Goal: Contribute content: Contribute content

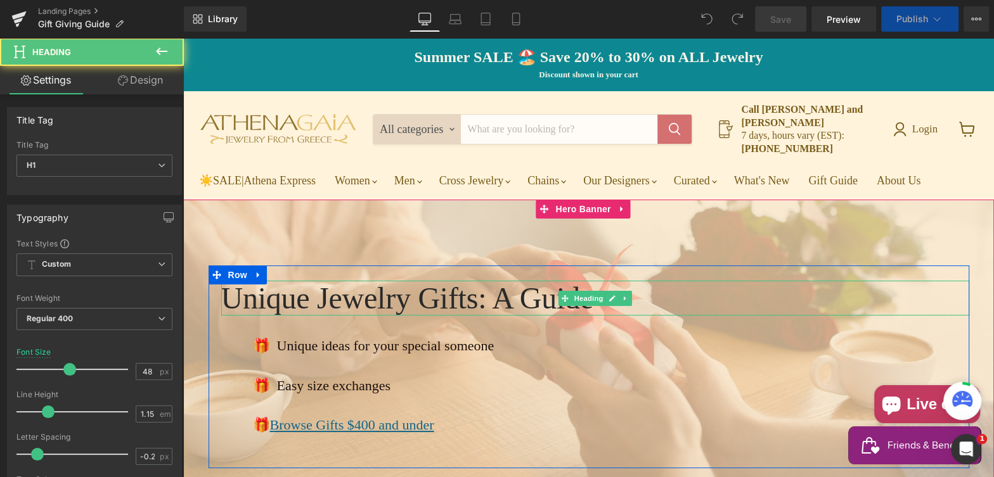
click at [427, 286] on h1 "Unique Jewelry Gifts: A Guide" at bounding box center [595, 298] width 748 height 35
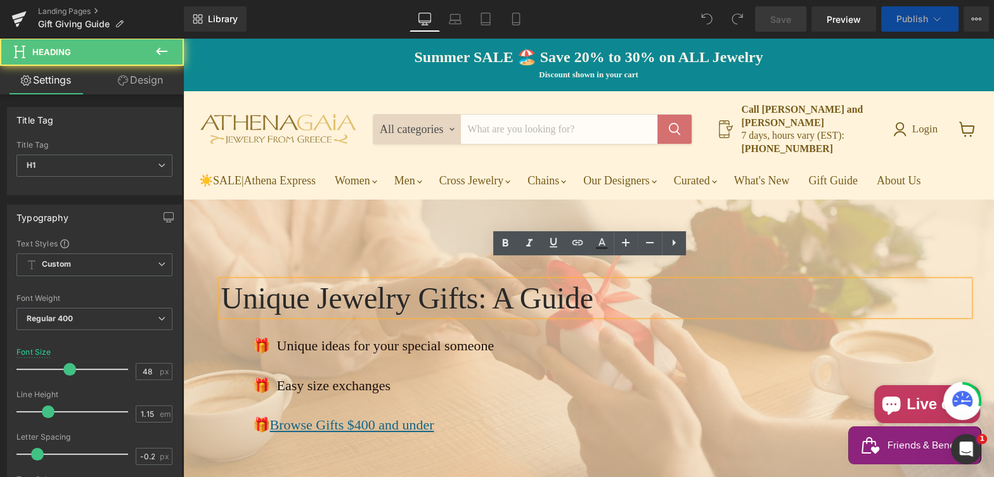
click at [421, 281] on h1 "Unique Jewelry Gifts: A Guide" at bounding box center [595, 298] width 748 height 35
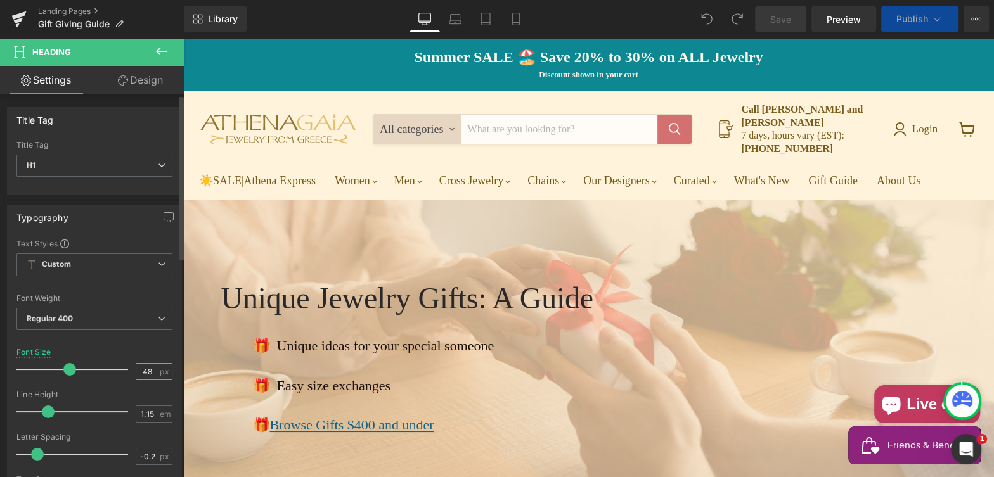
click at [148, 369] on input "48" at bounding box center [147, 372] width 22 height 16
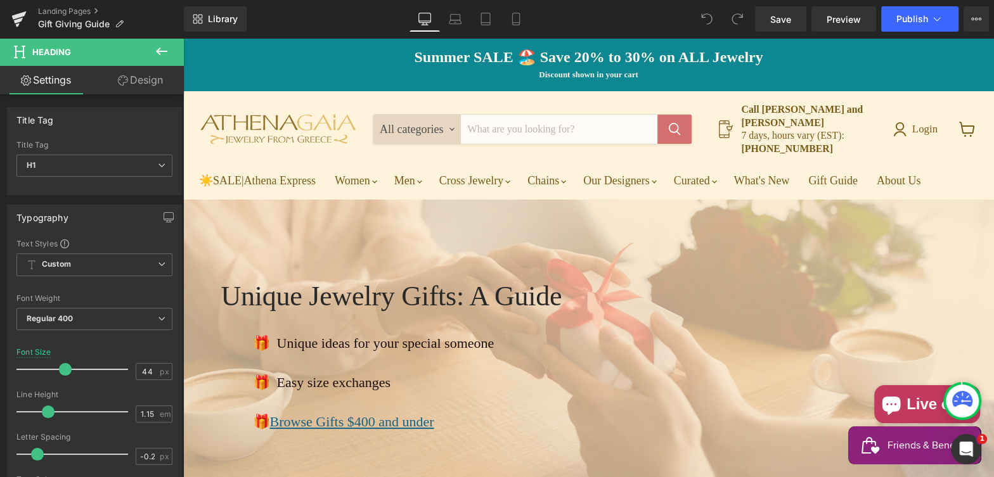
type input "44"
click at [136, 81] on link "Design" at bounding box center [140, 80] width 92 height 29
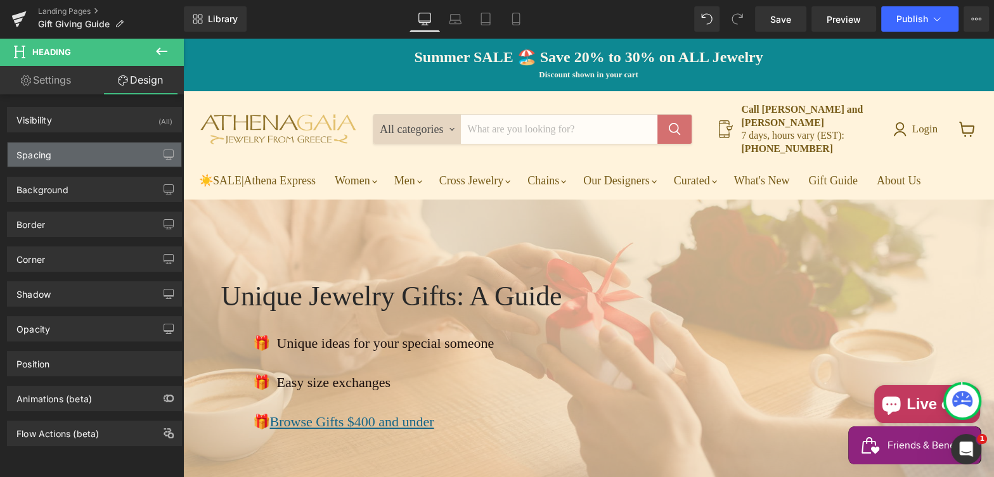
click at [101, 148] on div "Spacing" at bounding box center [95, 155] width 174 height 24
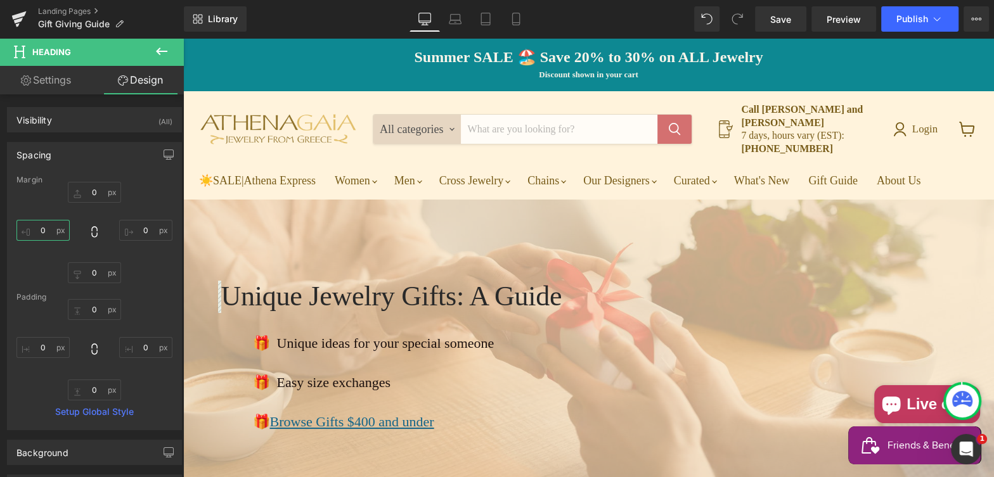
click at [39, 231] on input "0" at bounding box center [42, 230] width 53 height 21
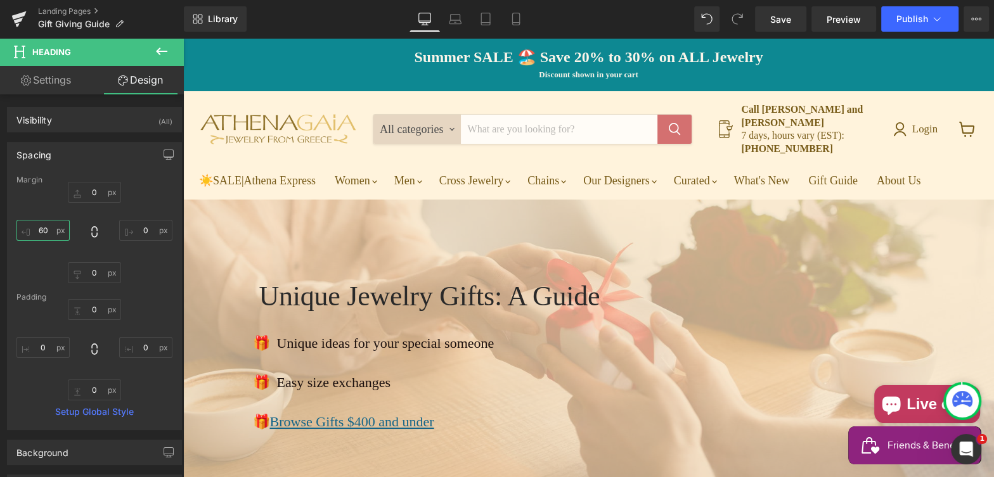
type input "6"
type input "50"
click at [53, 80] on link "Settings" at bounding box center [46, 80] width 92 height 29
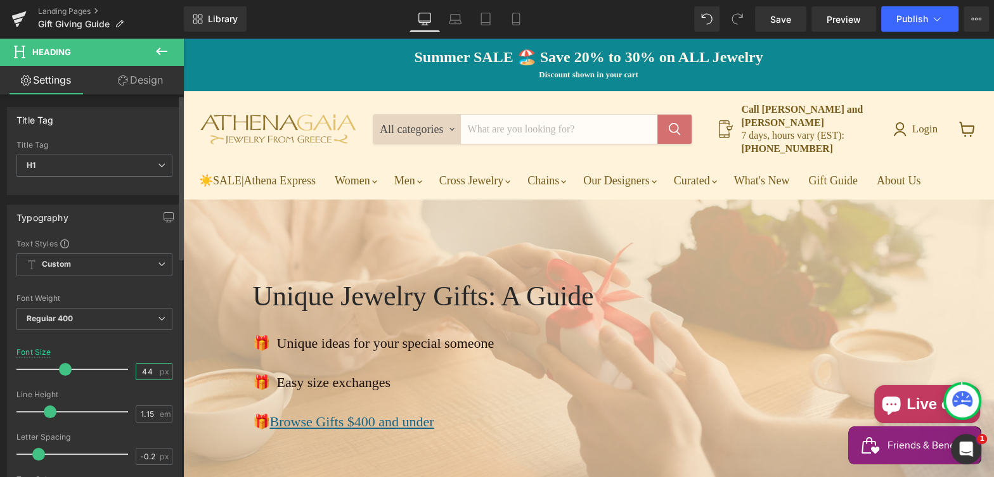
click at [146, 370] on input "44" at bounding box center [147, 372] width 22 height 16
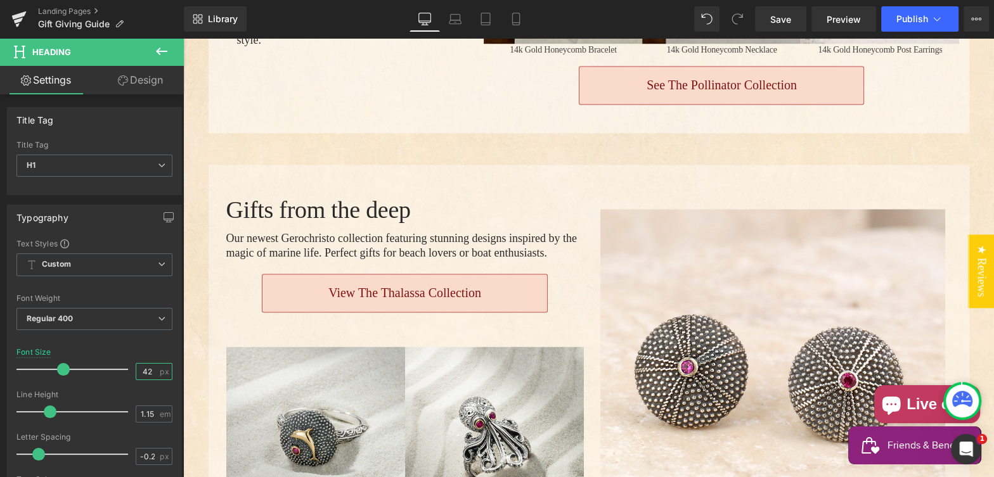
scroll to position [1812, 0]
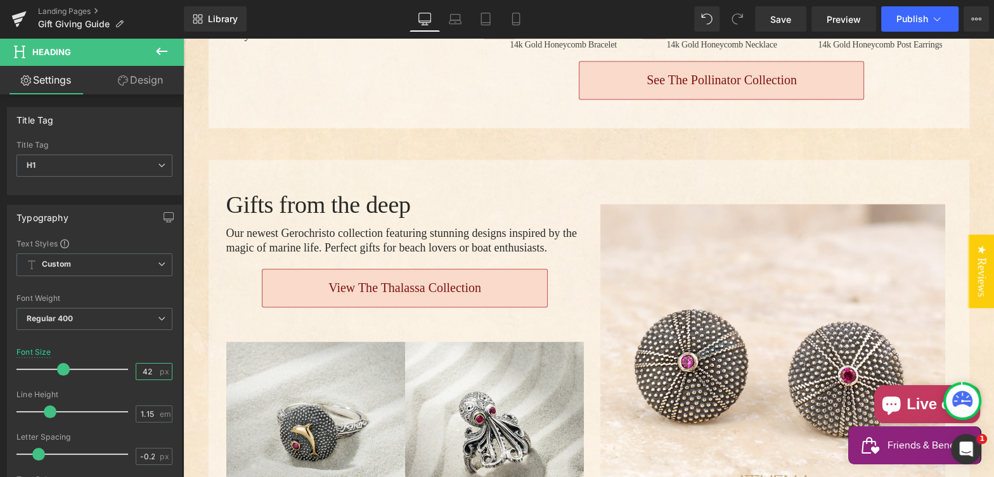
type input "42"
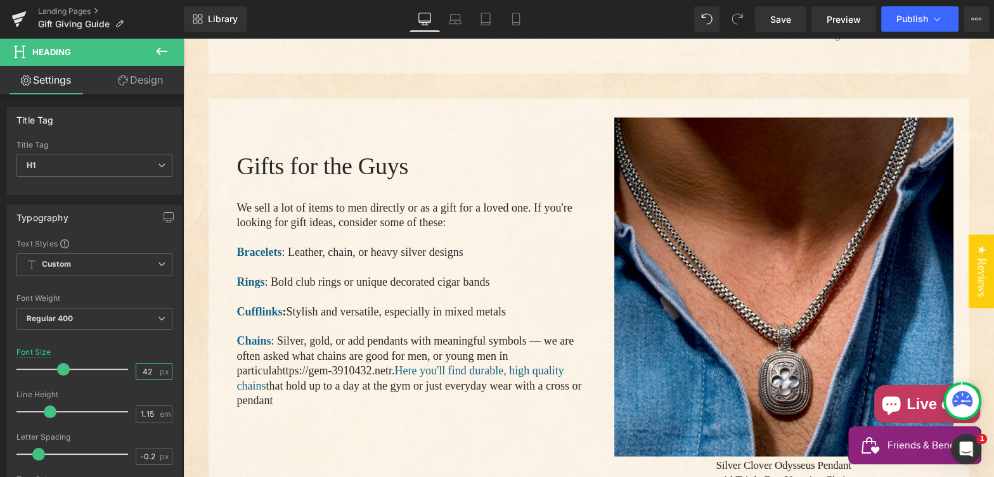
scroll to position [2081, 0]
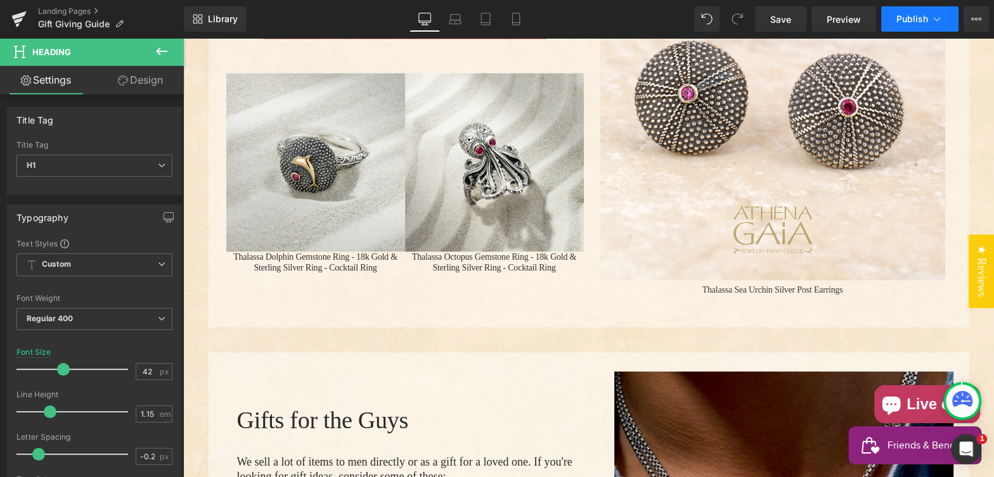
click at [919, 18] on span "Publish" at bounding box center [912, 19] width 32 height 10
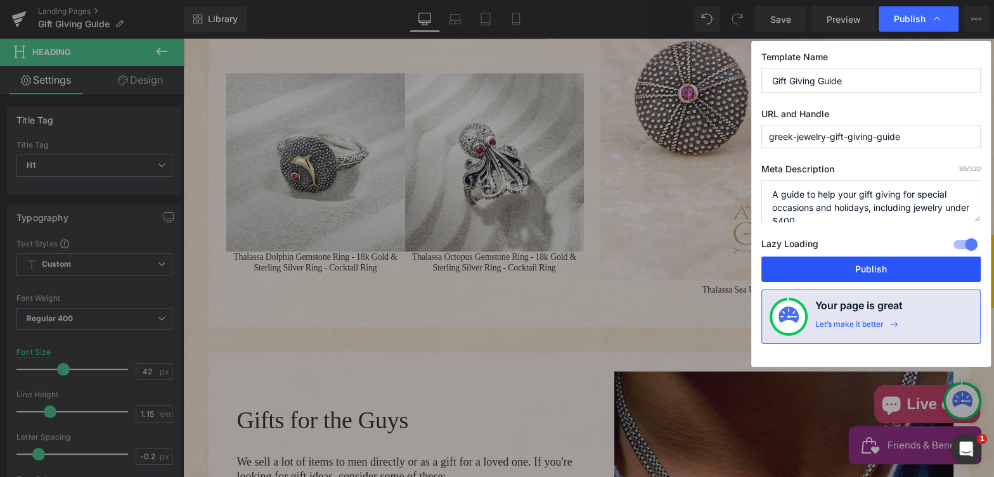
click at [888, 271] on button "Publish" at bounding box center [870, 269] width 219 height 25
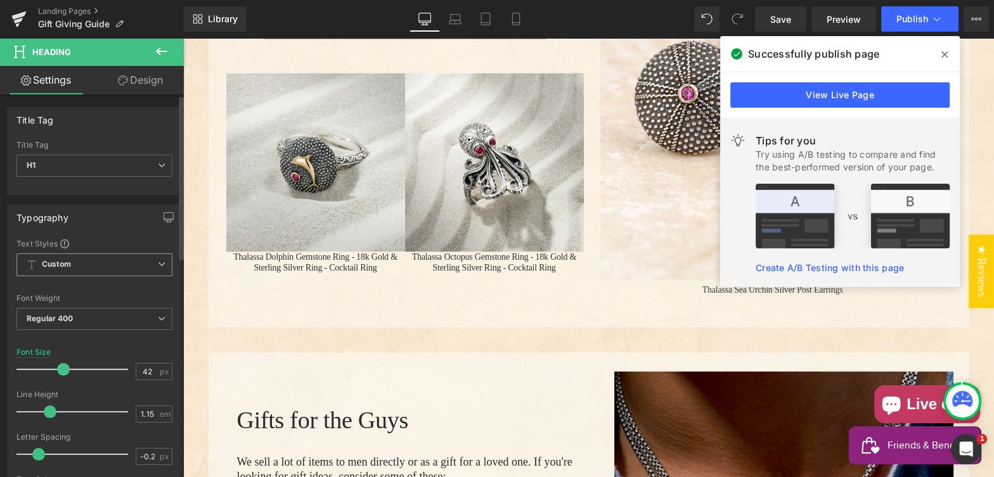
click at [95, 260] on span "Custom Setup Global Style" at bounding box center [94, 264] width 156 height 23
click at [112, 219] on div "Typography" at bounding box center [95, 217] width 174 height 24
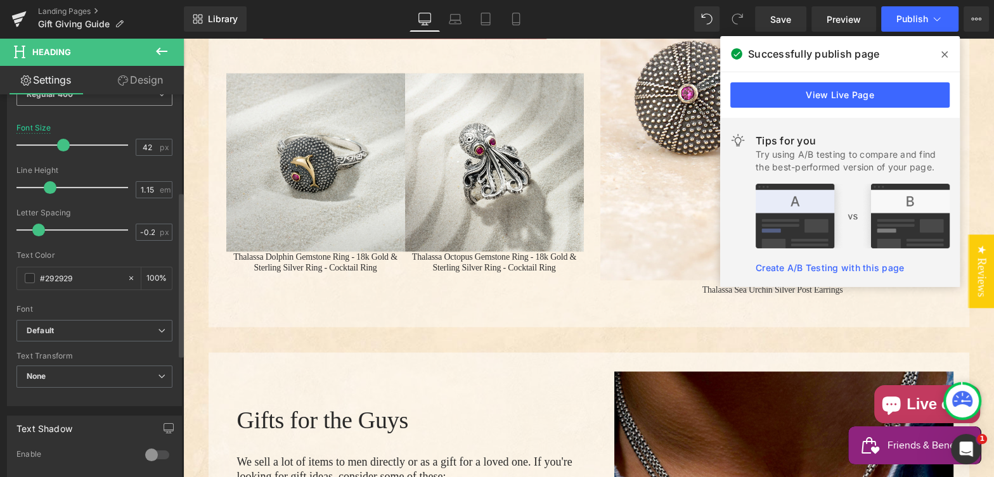
scroll to position [225, 0]
click at [103, 325] on b "Default" at bounding box center [92, 330] width 131 height 11
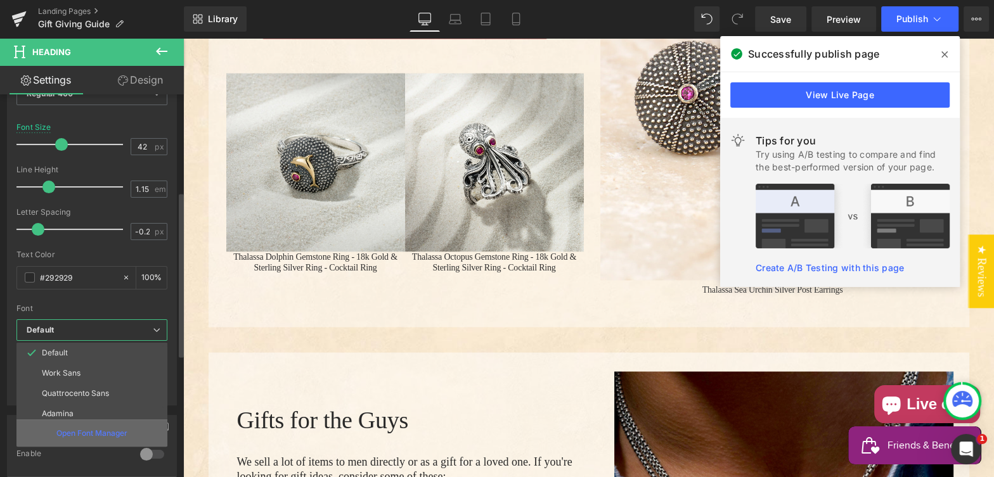
click at [87, 429] on p "Open Font Manager" at bounding box center [91, 433] width 71 height 11
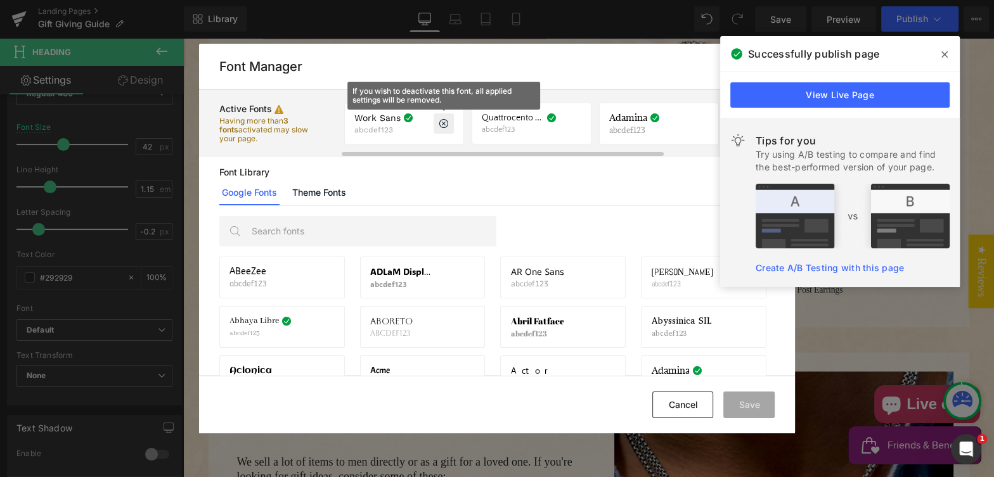
click at [442, 124] on icon at bounding box center [444, 124] width 10 height 10
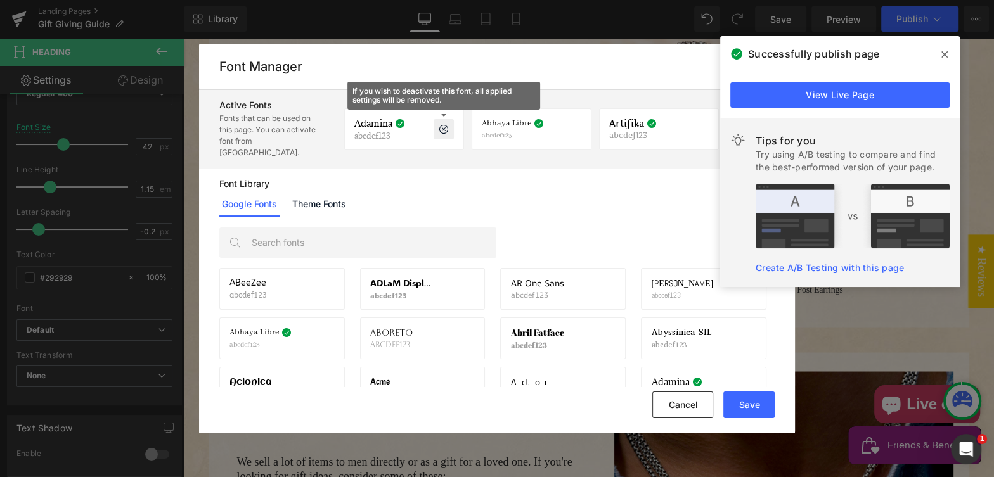
click at [442, 124] on icon at bounding box center [444, 129] width 10 height 10
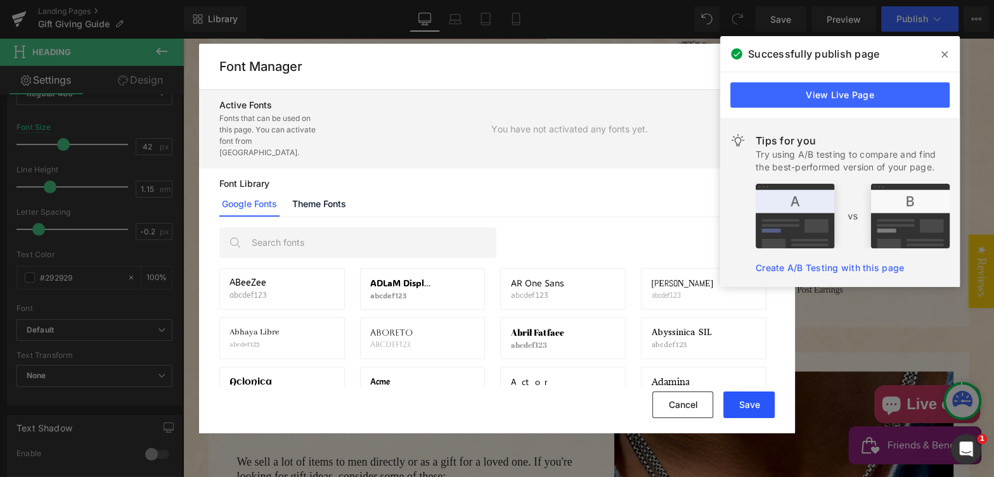
click at [754, 402] on button "Save" at bounding box center [748, 405] width 51 height 27
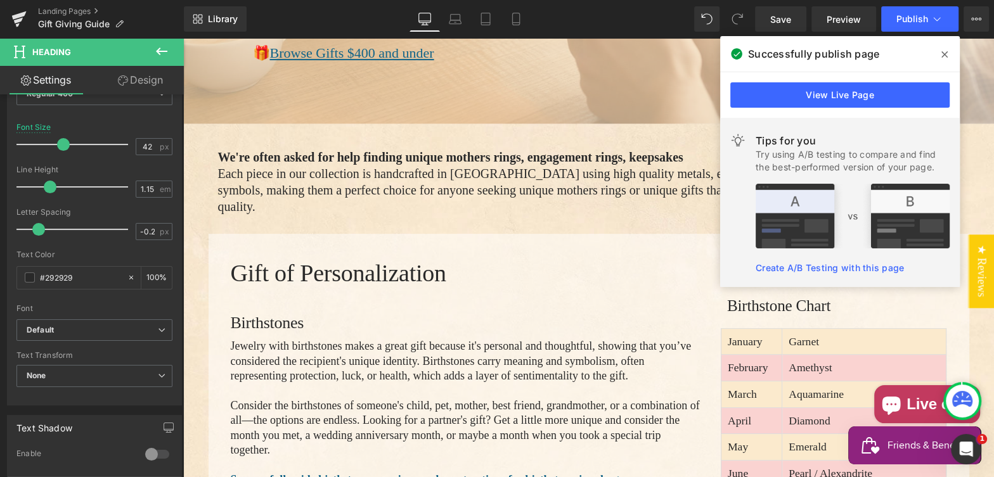
scroll to position [378, 0]
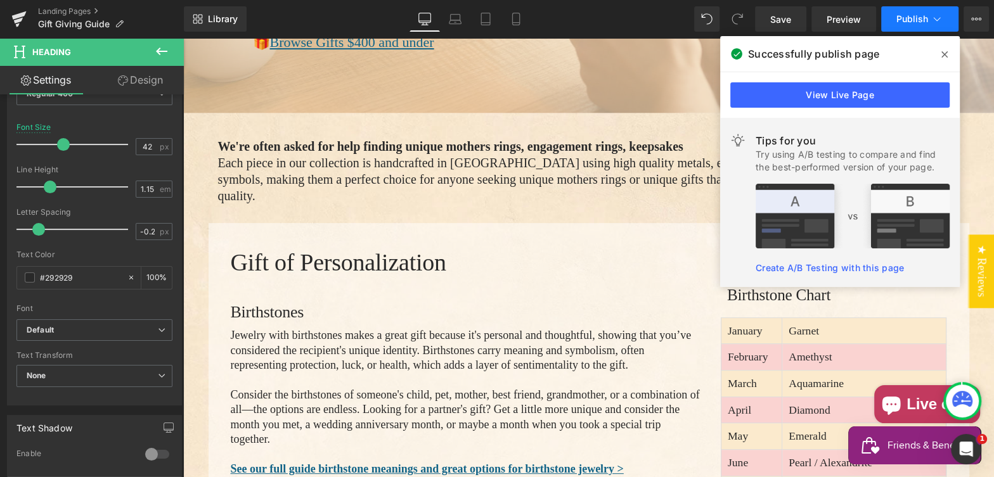
click at [911, 16] on span "Publish" at bounding box center [912, 19] width 32 height 10
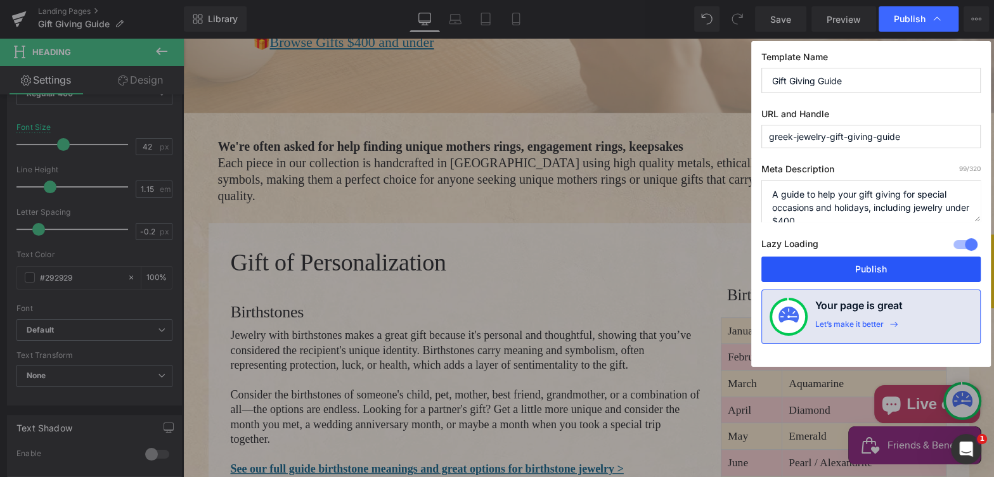
click at [861, 268] on button "Publish" at bounding box center [870, 269] width 219 height 25
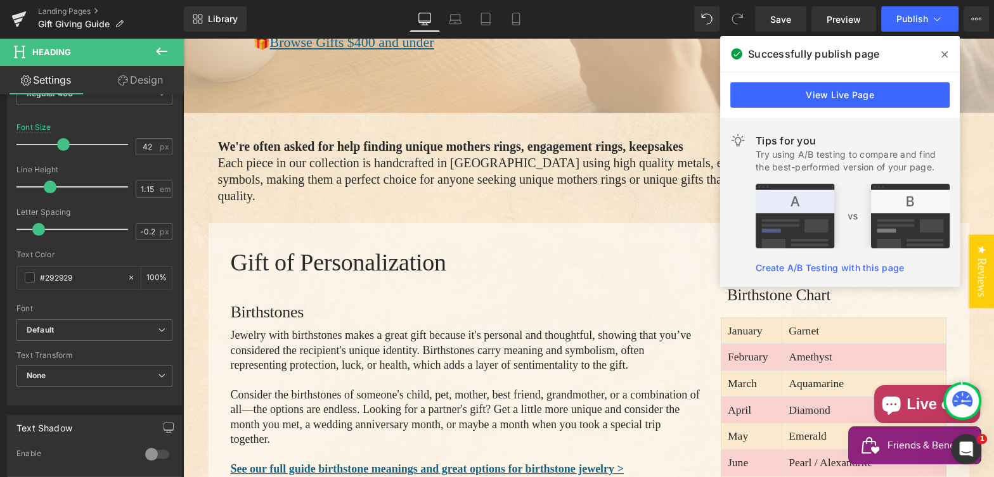
click at [945, 52] on icon at bounding box center [944, 54] width 6 height 10
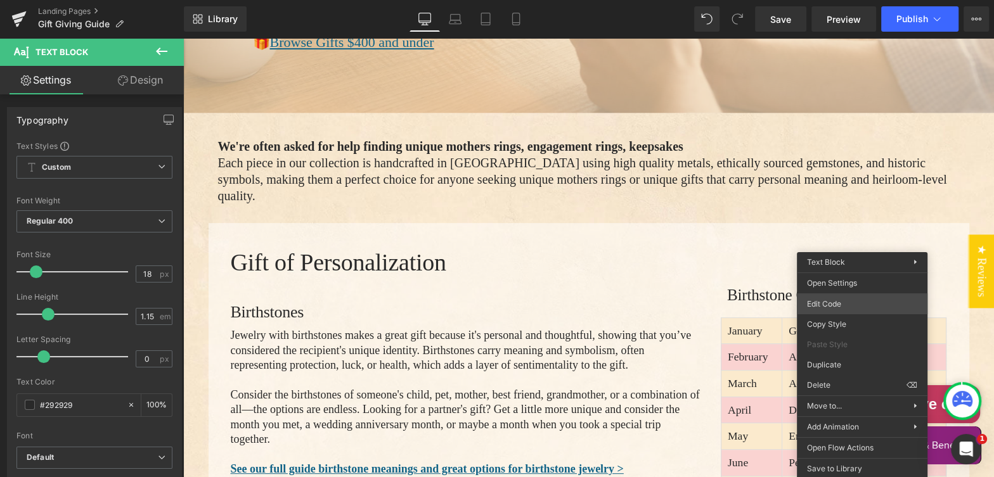
click at [854, 303] on body "You are previewing how the will restyle your page. You can not edit Elements in…" at bounding box center [497, 238] width 994 height 477
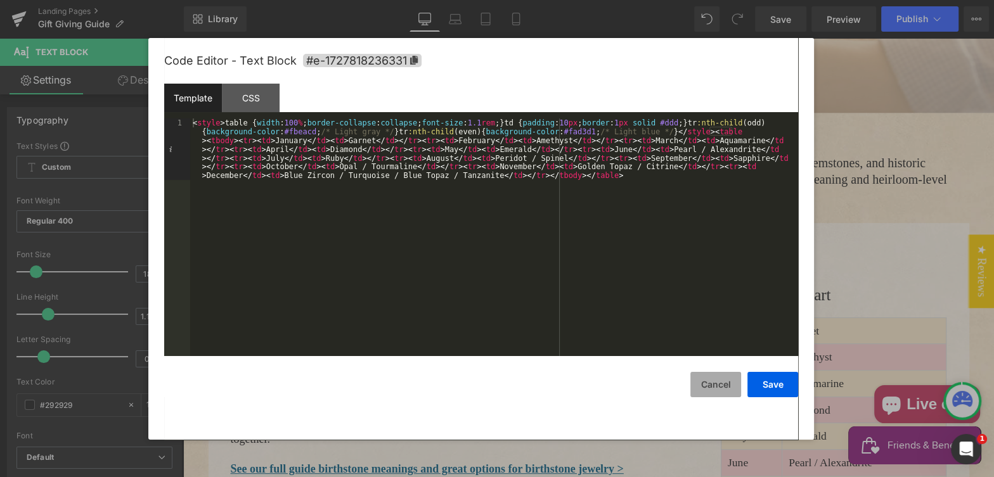
click at [725, 388] on button "Cancel" at bounding box center [715, 384] width 51 height 25
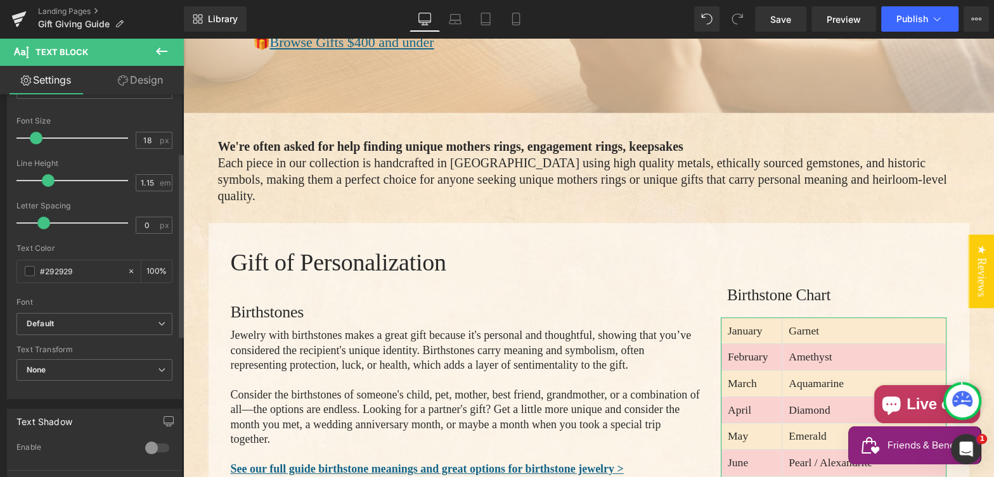
scroll to position [166, 0]
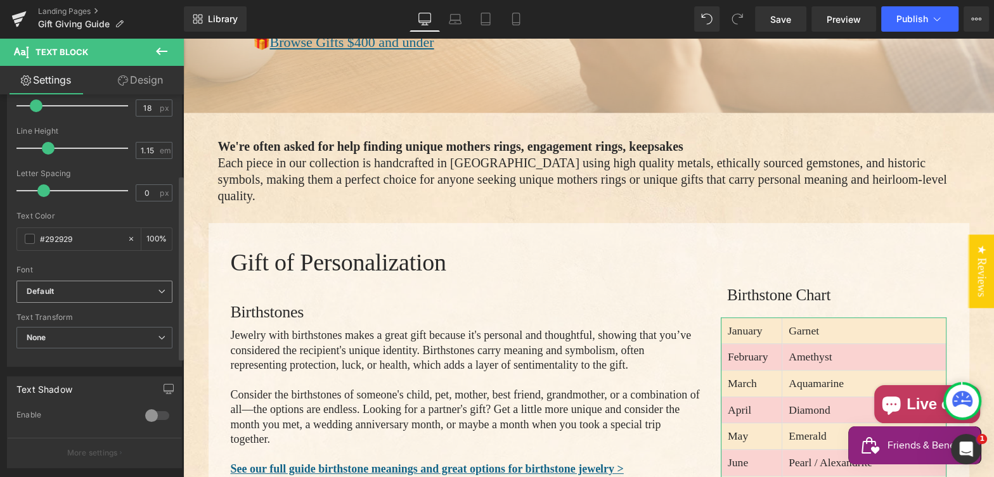
click at [84, 293] on b "Default" at bounding box center [92, 291] width 131 height 11
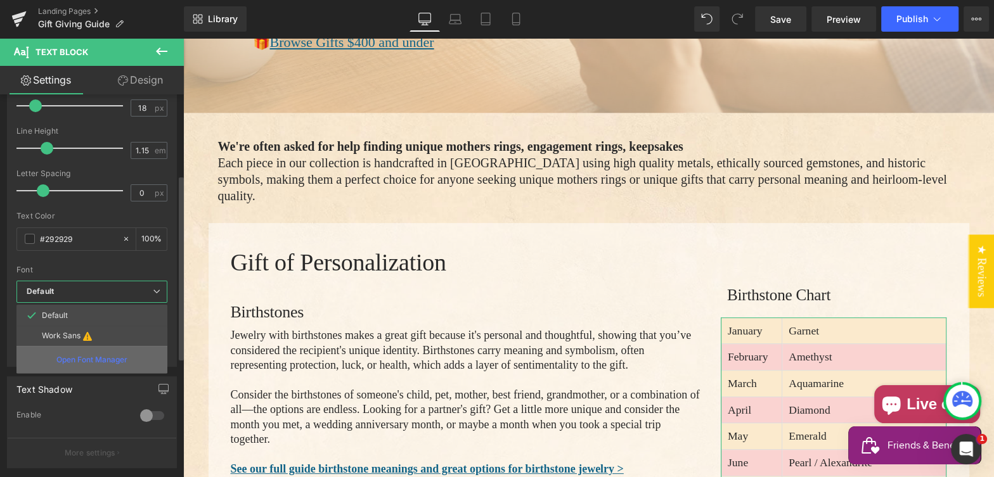
click at [79, 356] on p "Open Font Manager" at bounding box center [91, 359] width 71 height 11
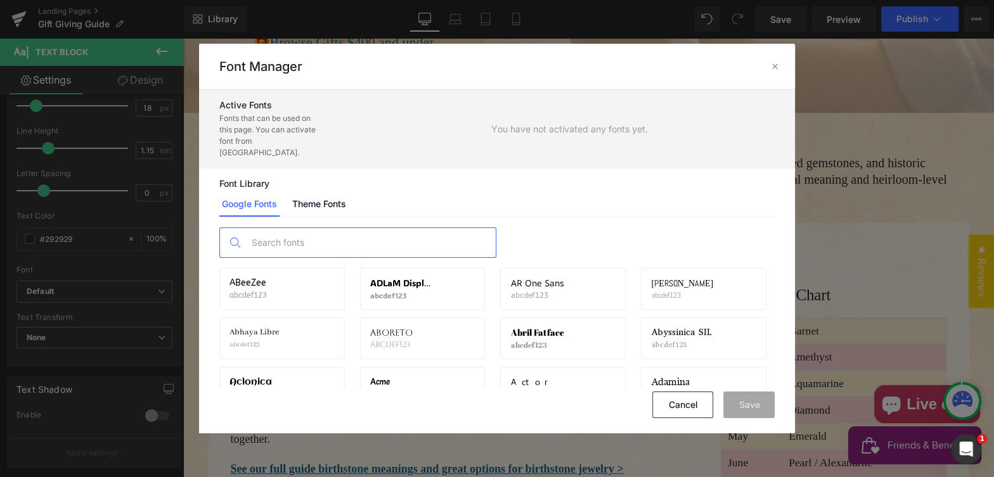
click at [272, 232] on input "text" at bounding box center [370, 242] width 250 height 29
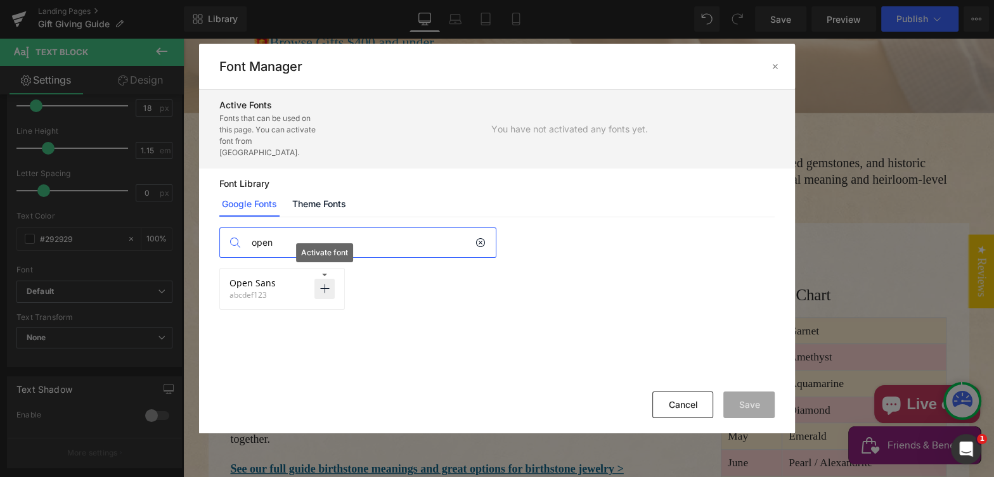
type input "open"
click at [323, 284] on icon at bounding box center [324, 289] width 10 height 10
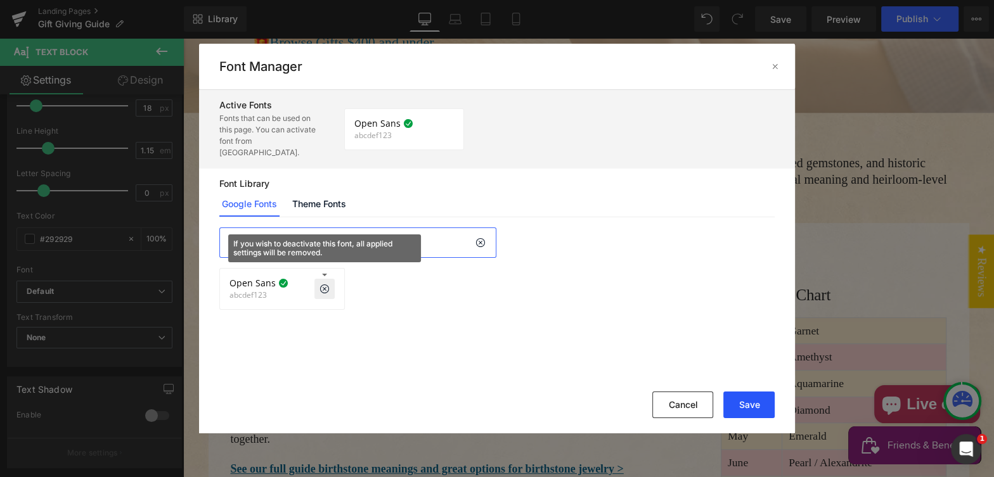
click at [743, 399] on button "Save" at bounding box center [748, 405] width 51 height 27
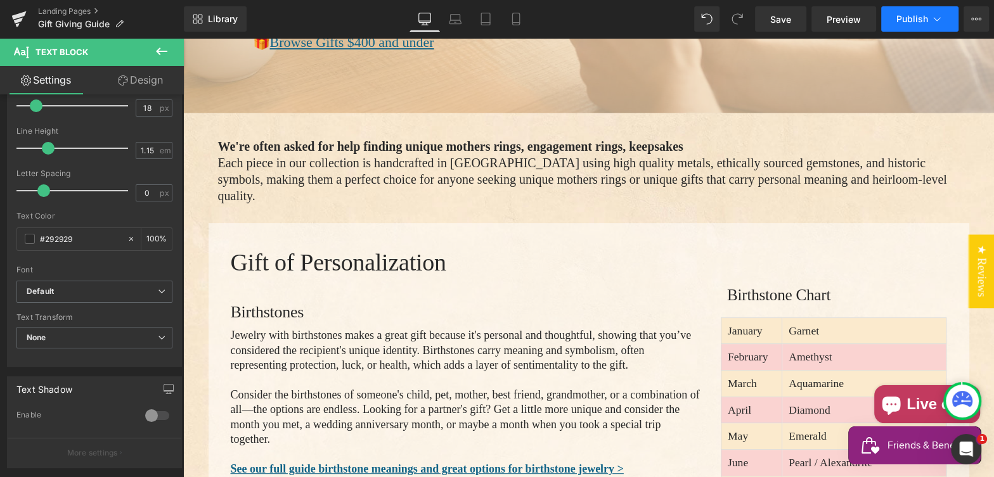
click at [908, 17] on span "Publish" at bounding box center [912, 19] width 32 height 10
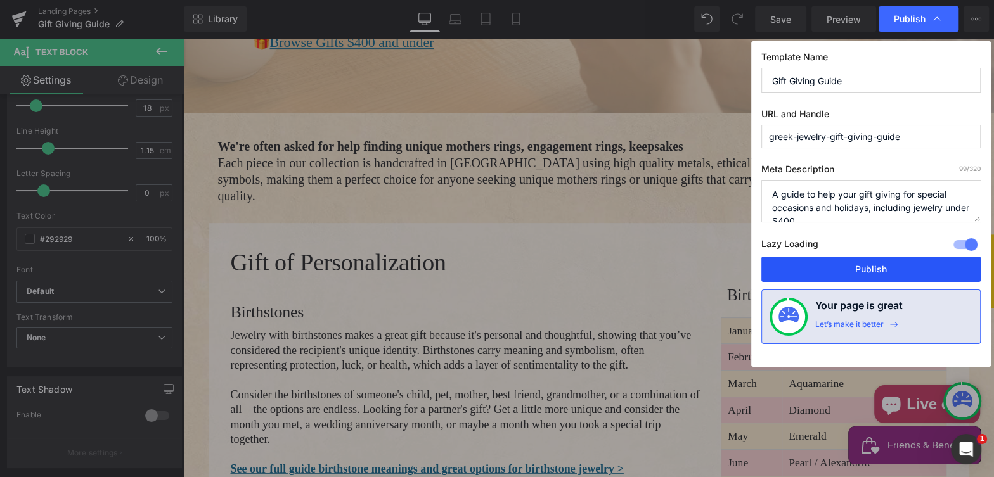
drag, startPoint x: 861, startPoint y: 271, endPoint x: 406, endPoint y: 51, distance: 505.3
click at [861, 271] on button "Publish" at bounding box center [870, 269] width 219 height 25
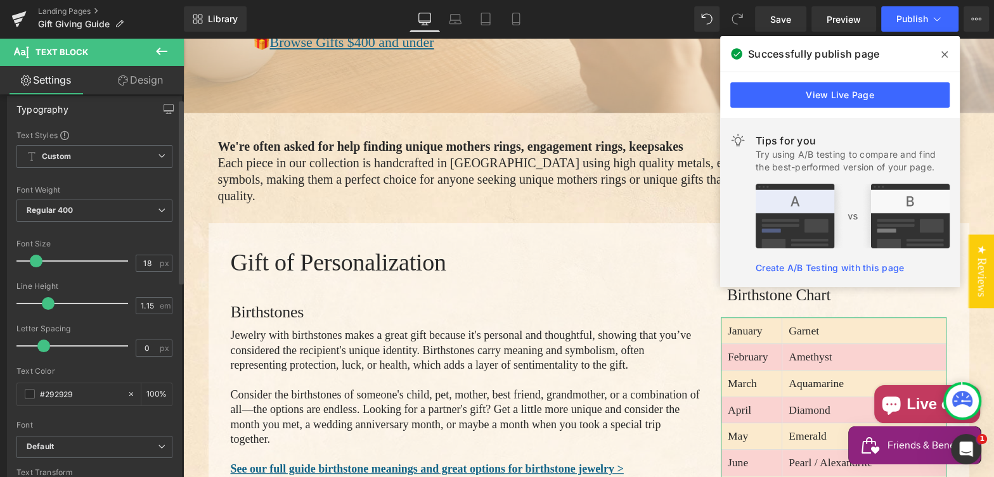
scroll to position [0, 0]
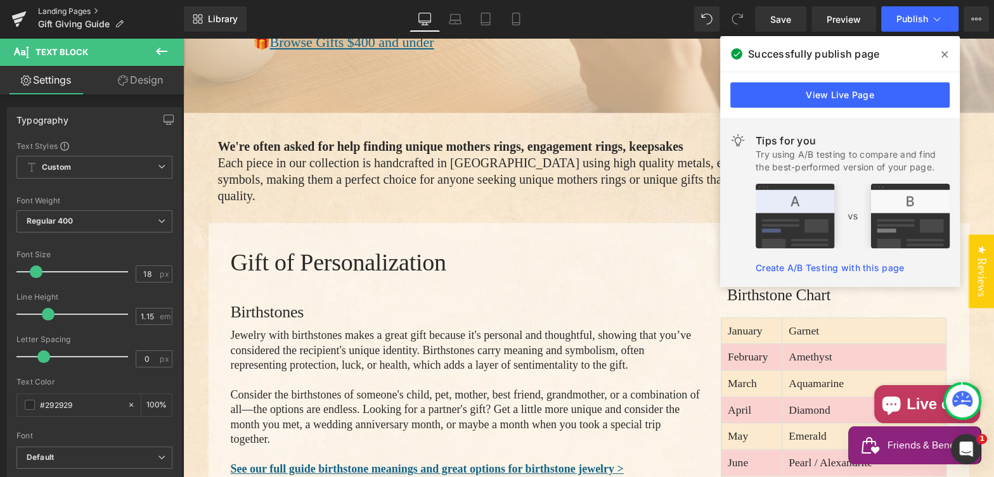
click at [72, 11] on link "Landing Pages" at bounding box center [111, 11] width 146 height 10
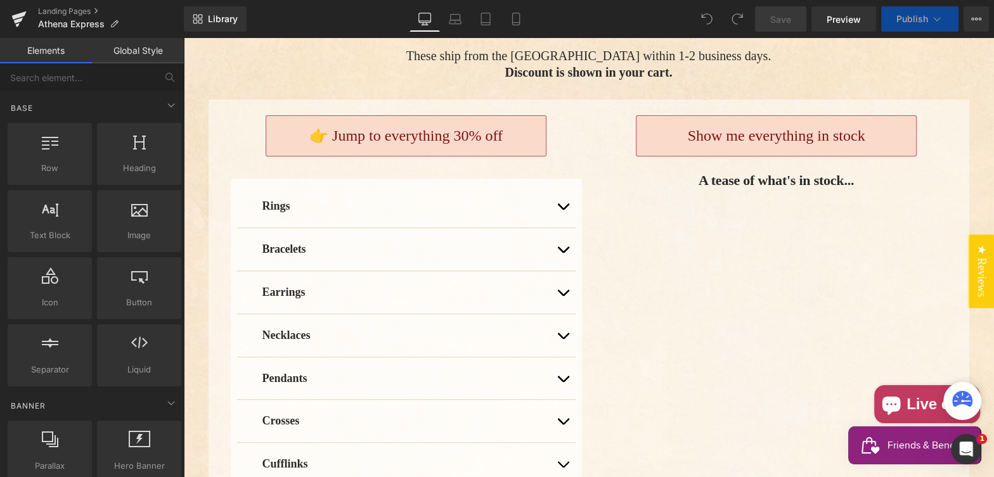
scroll to position [401, 0]
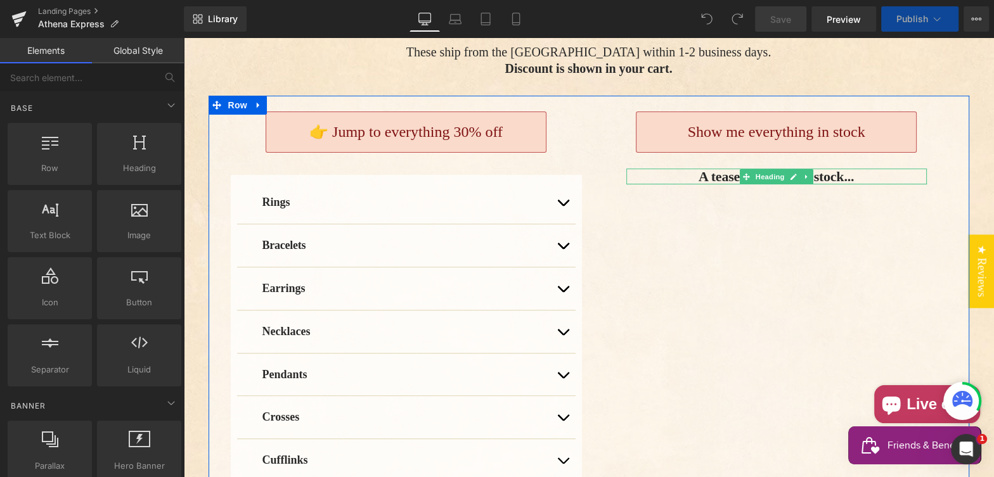
click at [705, 169] on b "A tease of what's in stock..." at bounding box center [775, 177] width 155 height 16
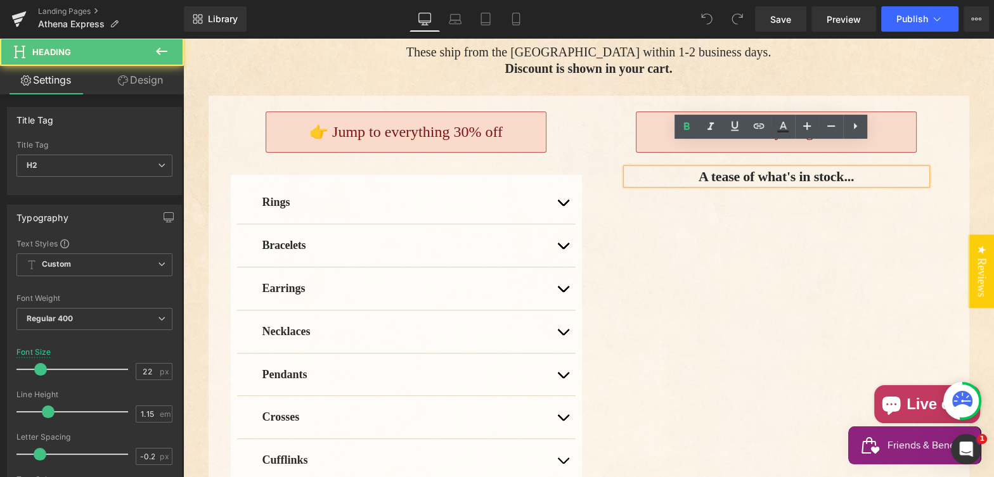
click at [700, 169] on b "A tease of what's in stock..." at bounding box center [775, 177] width 155 height 16
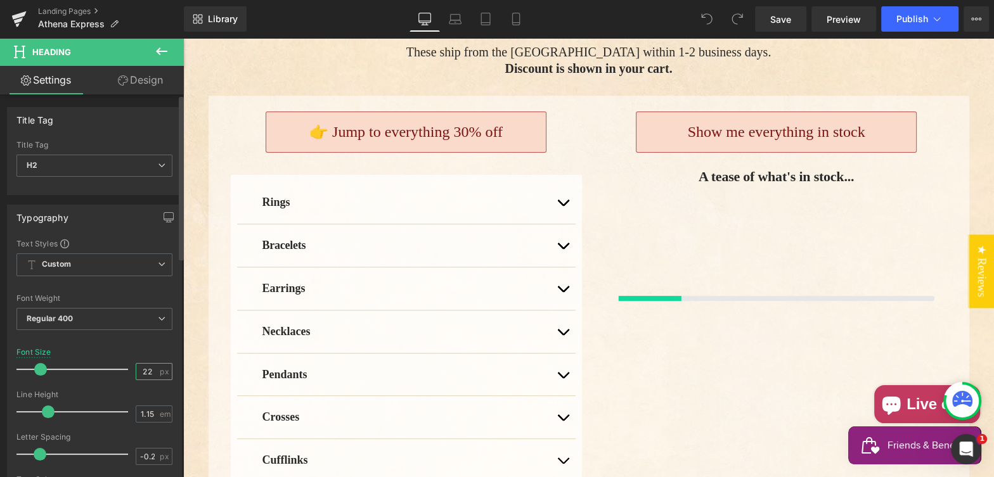
click at [148, 371] on input "22" at bounding box center [147, 372] width 22 height 16
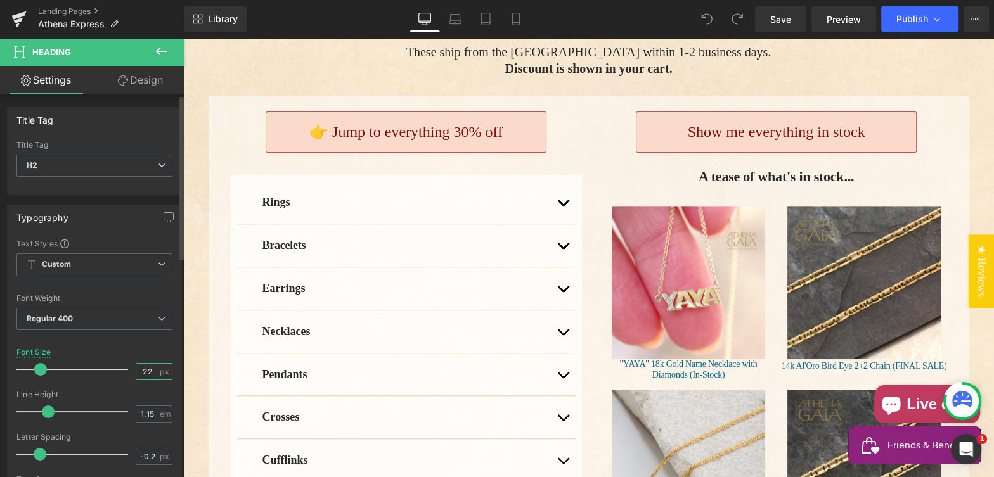
type input "20"
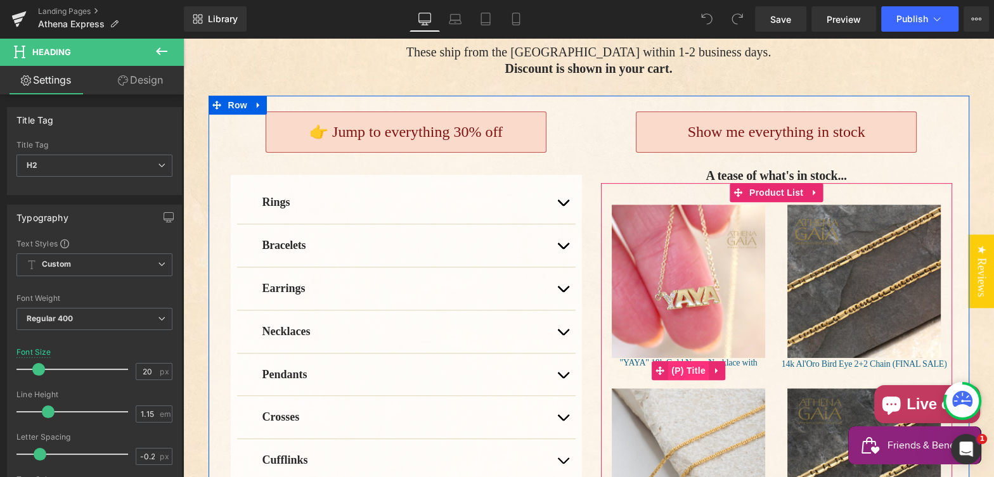
click at [684, 361] on span "(P) Title" at bounding box center [688, 370] width 41 height 19
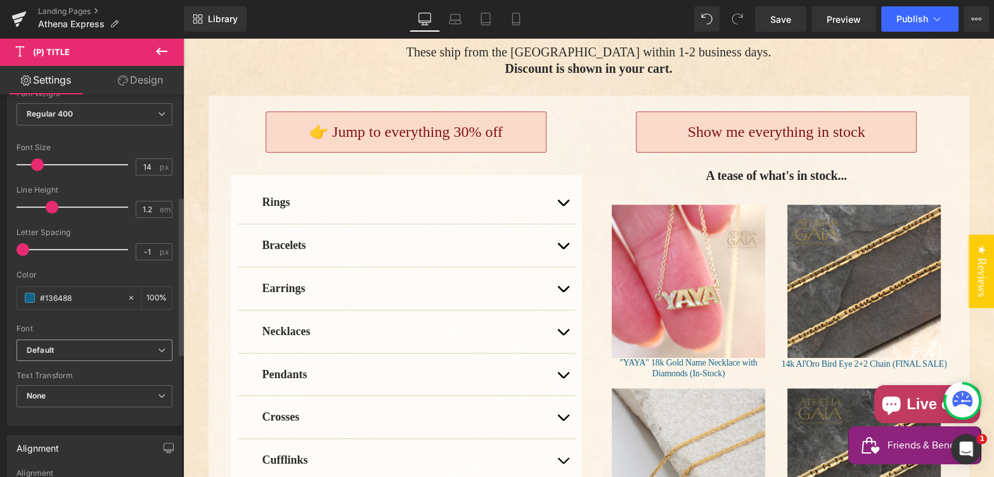
scroll to position [243, 0]
click at [98, 345] on b "Default" at bounding box center [92, 350] width 131 height 11
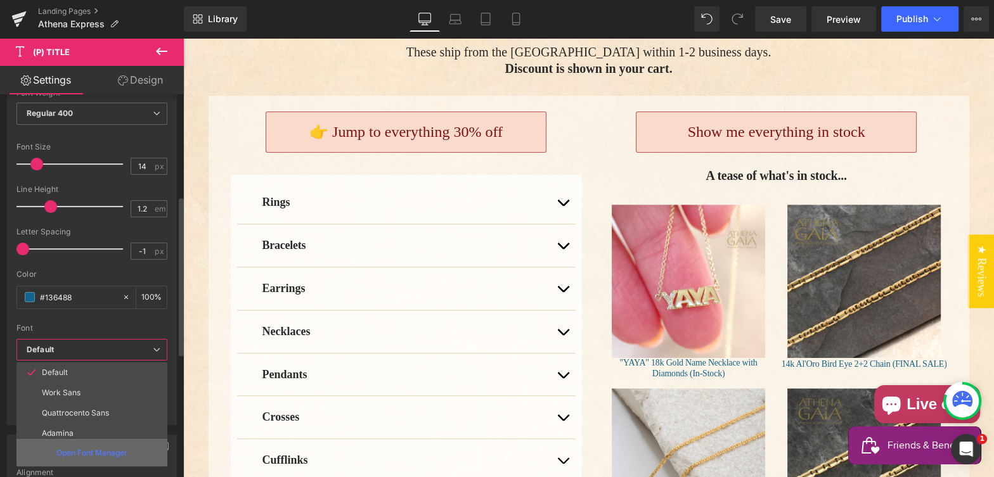
click at [91, 448] on p "Open Font Manager" at bounding box center [91, 452] width 71 height 11
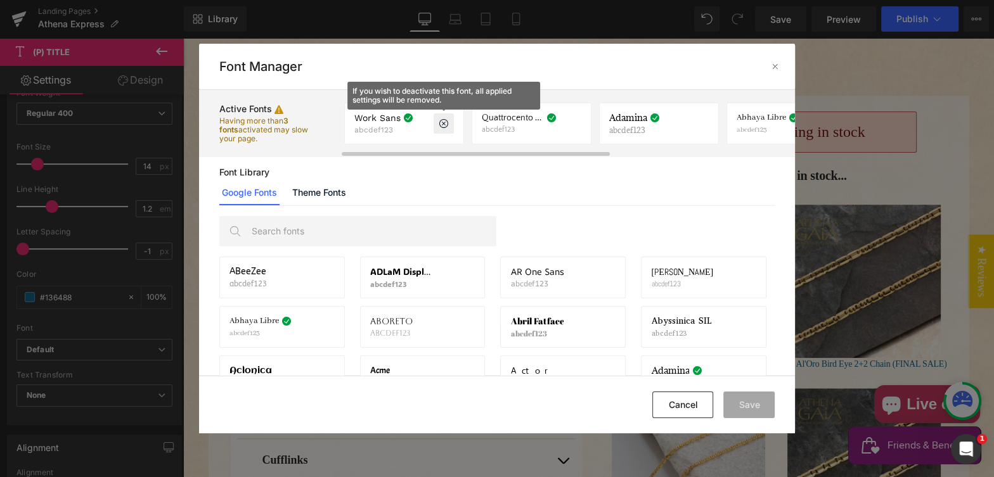
click at [443, 122] on icon at bounding box center [444, 124] width 10 height 10
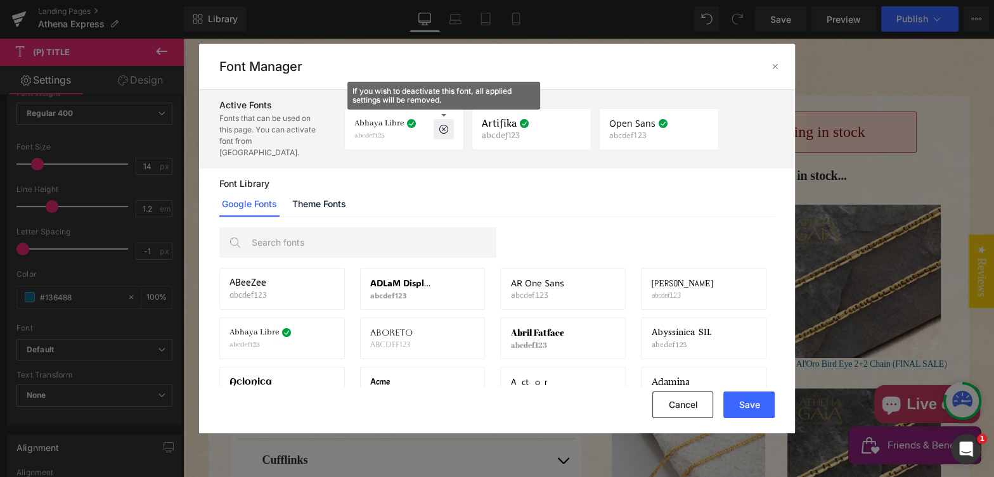
click at [443, 124] on icon at bounding box center [444, 129] width 10 height 10
click at [442, 124] on icon at bounding box center [444, 129] width 10 height 10
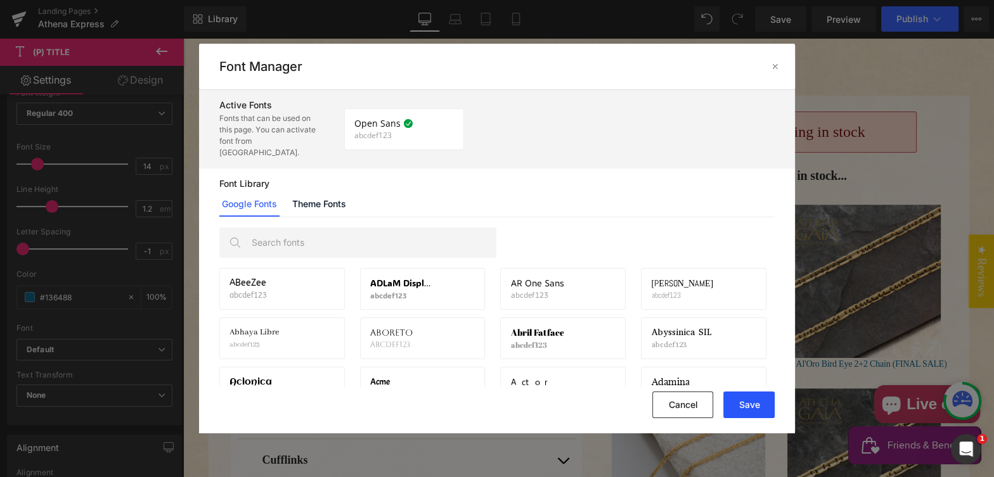
click at [746, 398] on button "Save" at bounding box center [748, 405] width 51 height 27
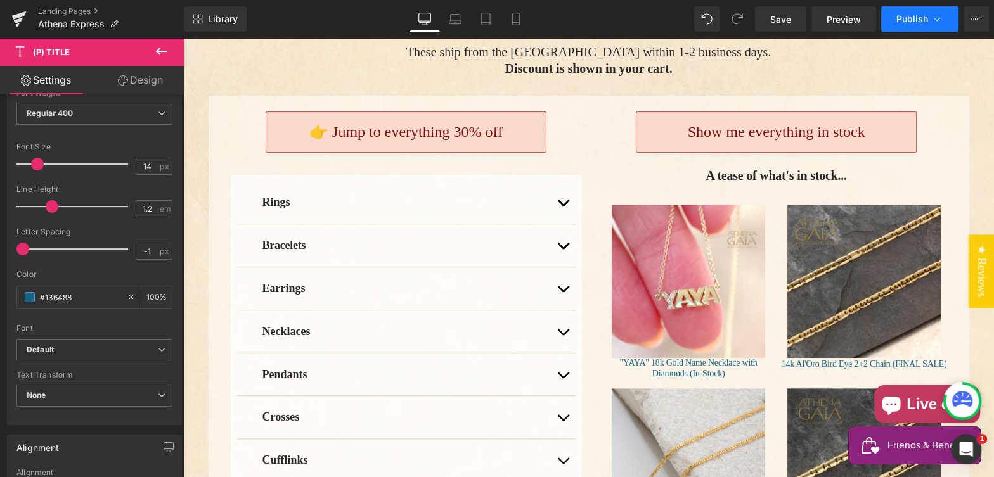
click at [912, 18] on span "Publish" at bounding box center [912, 19] width 32 height 10
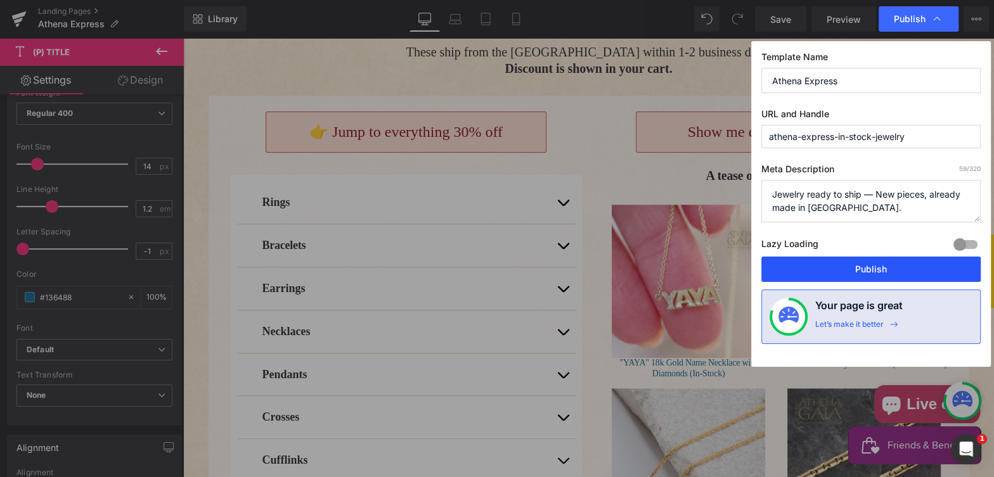
click at [866, 267] on button "Publish" at bounding box center [870, 269] width 219 height 25
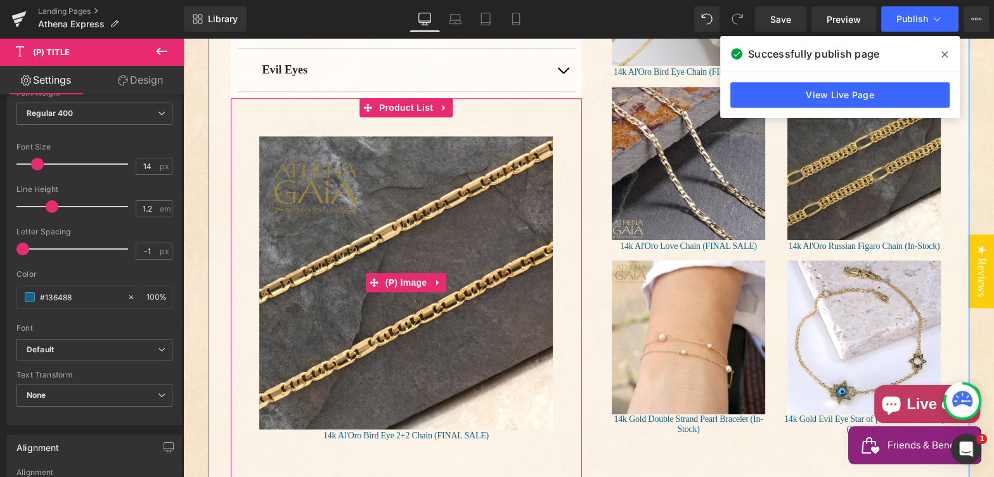
scroll to position [864, 0]
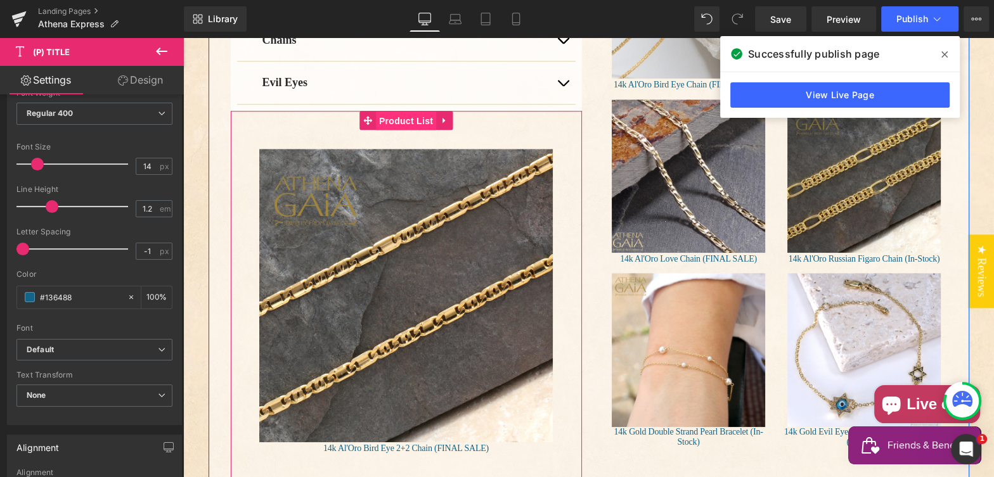
click at [399, 112] on span "Product List" at bounding box center [406, 121] width 60 height 19
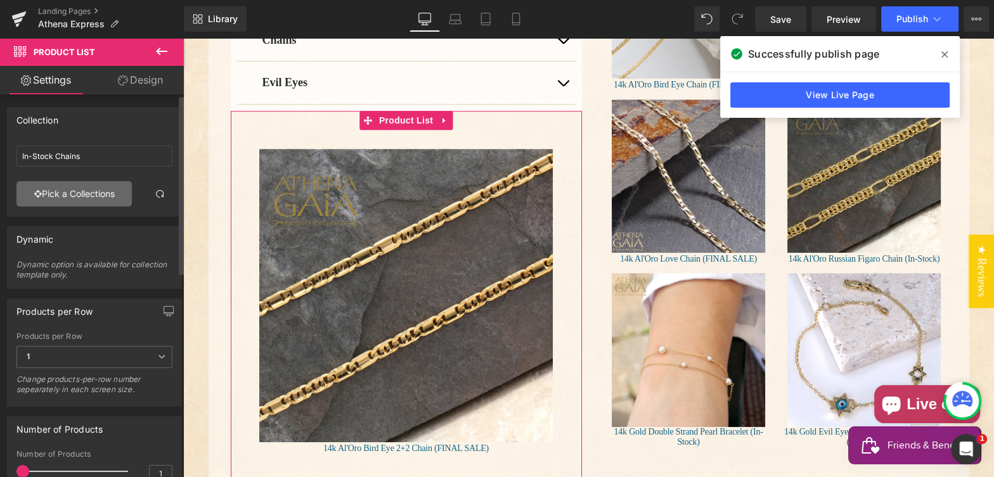
click at [76, 189] on link "Pick a Collections" at bounding box center [73, 193] width 115 height 25
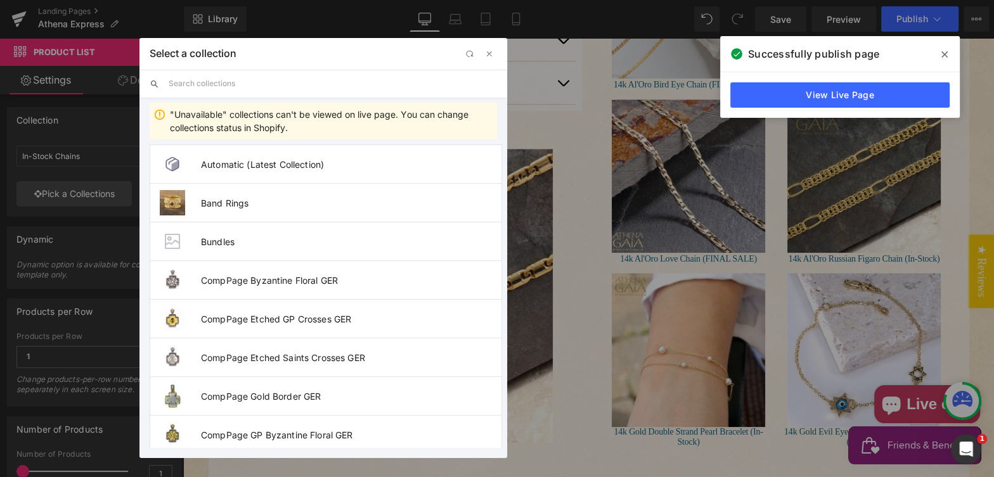
click at [251, 86] on input "text" at bounding box center [333, 84] width 328 height 28
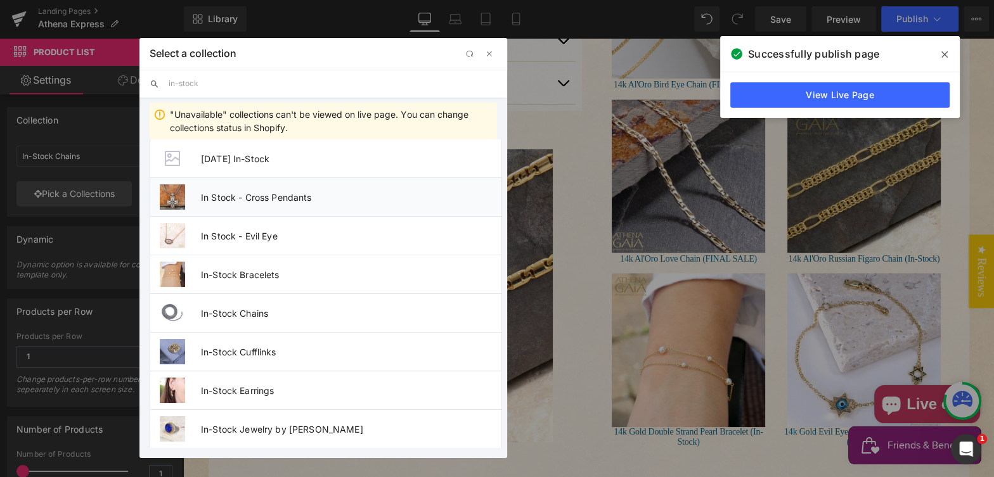
scroll to position [48, 0]
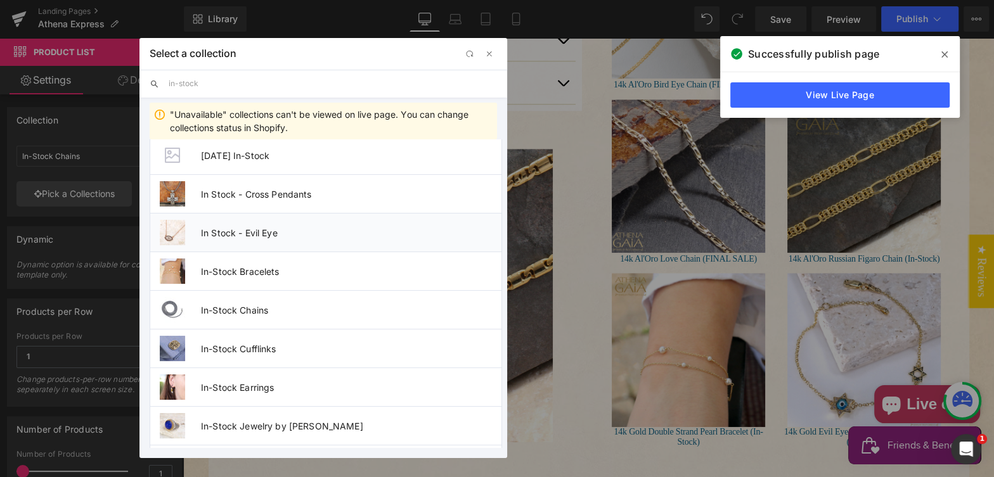
type input "in-stock"
drag, startPoint x: 276, startPoint y: 228, endPoint x: 93, endPoint y: 189, distance: 187.2
click at [276, 228] on span "In Stock - Evil Eye" at bounding box center [351, 232] width 300 height 11
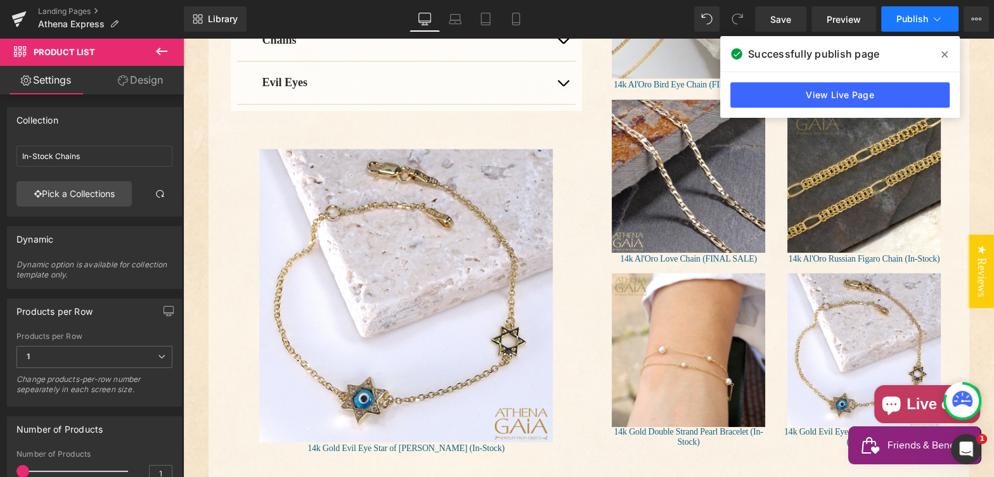
click at [913, 22] on span "Publish" at bounding box center [912, 19] width 32 height 10
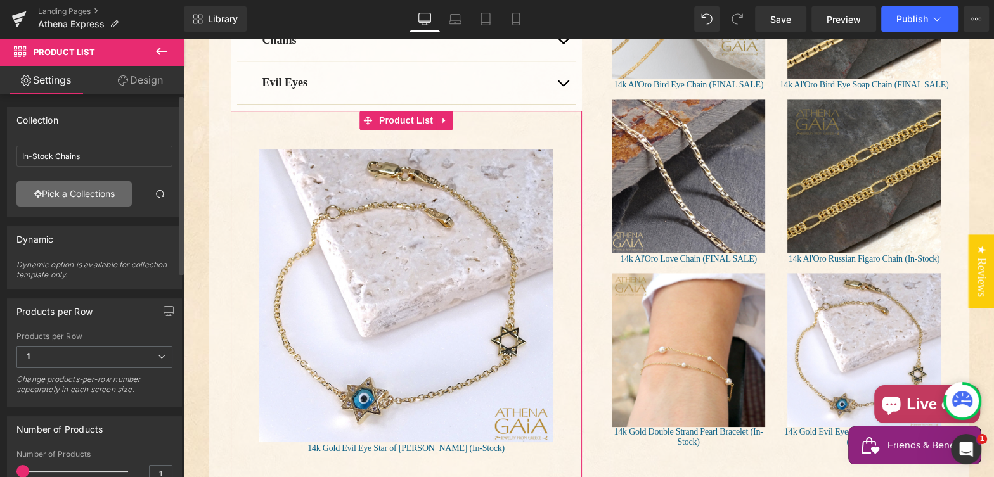
click at [80, 191] on link "Pick a Collections" at bounding box center [73, 193] width 115 height 25
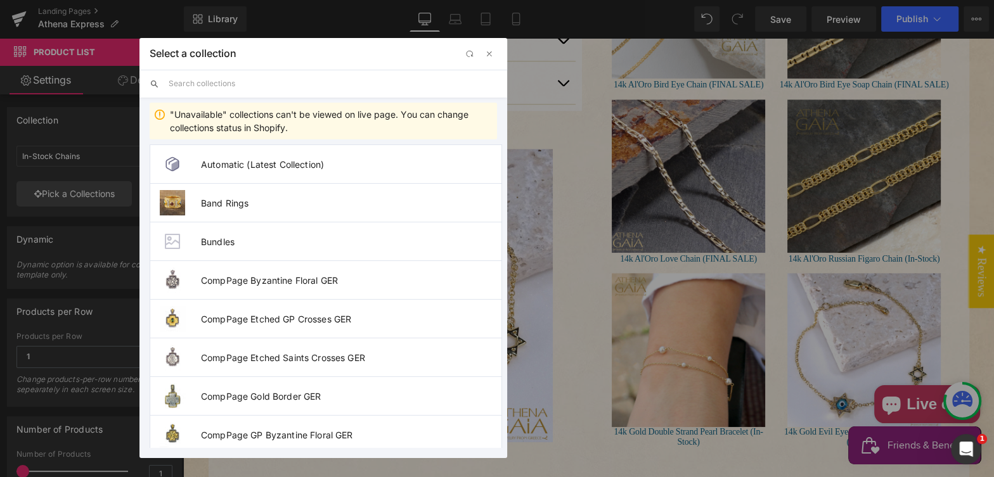
click at [218, 86] on input "text" at bounding box center [333, 84] width 328 height 28
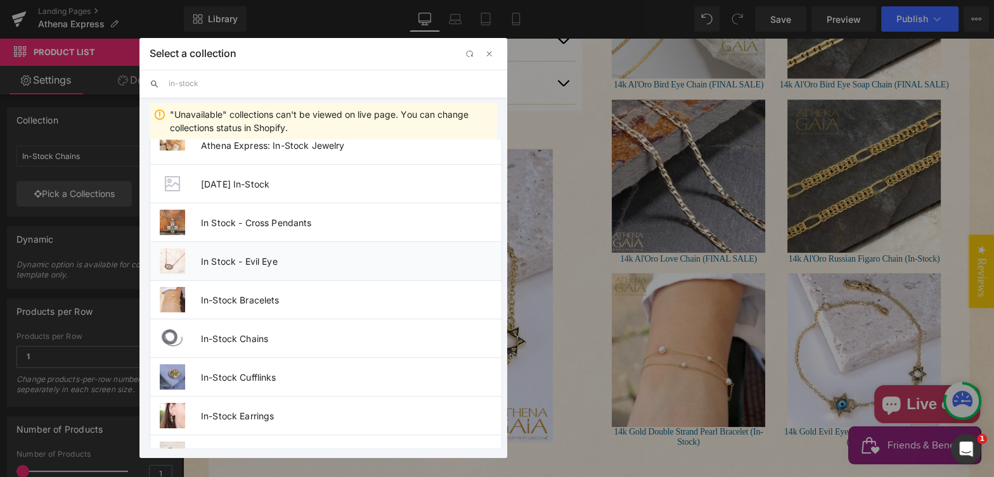
scroll to position [25, 0]
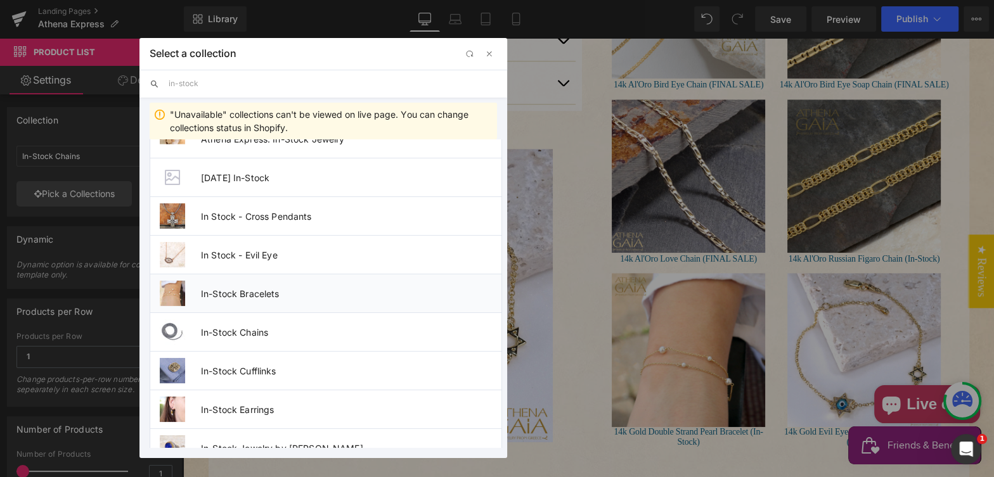
type input "in-stock"
click at [291, 292] on span "In-Stock Bracelets" at bounding box center [351, 293] width 300 height 11
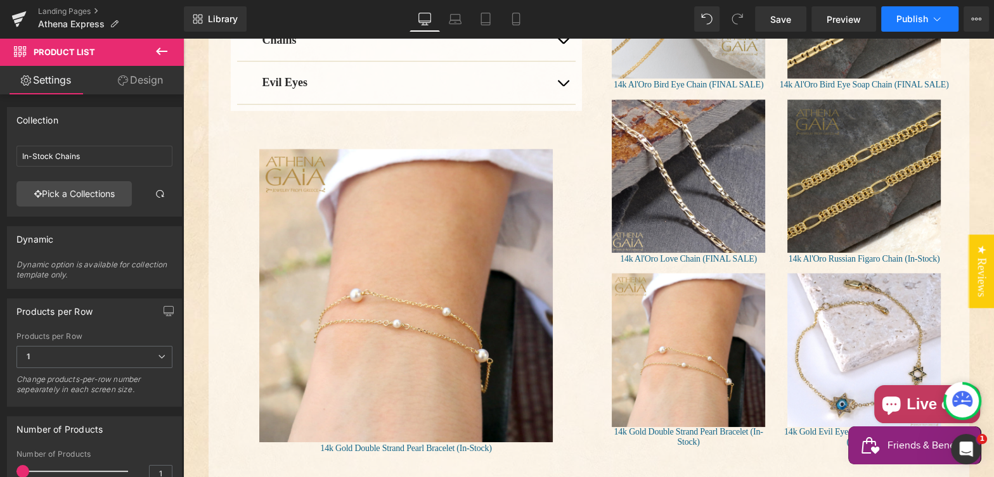
click at [904, 14] on span "Publish" at bounding box center [912, 19] width 32 height 10
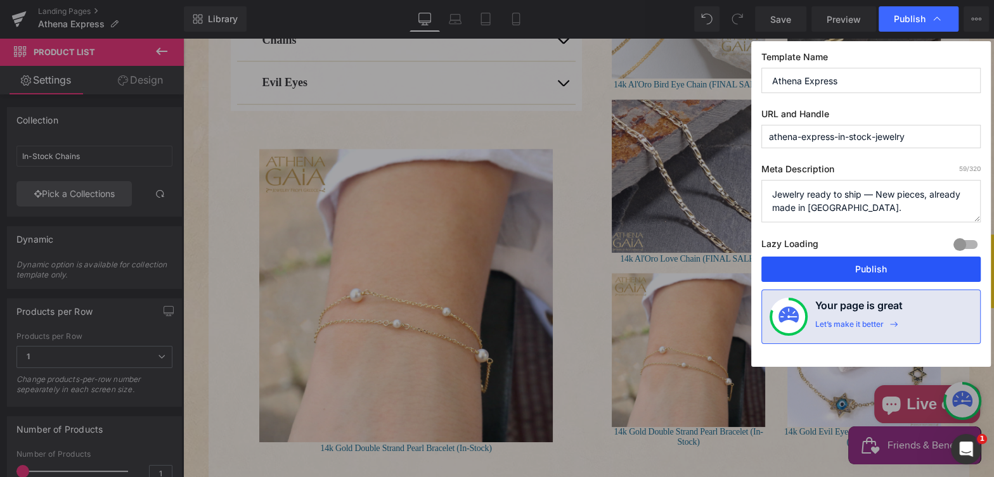
drag, startPoint x: 856, startPoint y: 270, endPoint x: 117, endPoint y: 80, distance: 762.8
click at [856, 270] on button "Publish" at bounding box center [870, 269] width 219 height 25
